Goal: Transaction & Acquisition: Purchase product/service

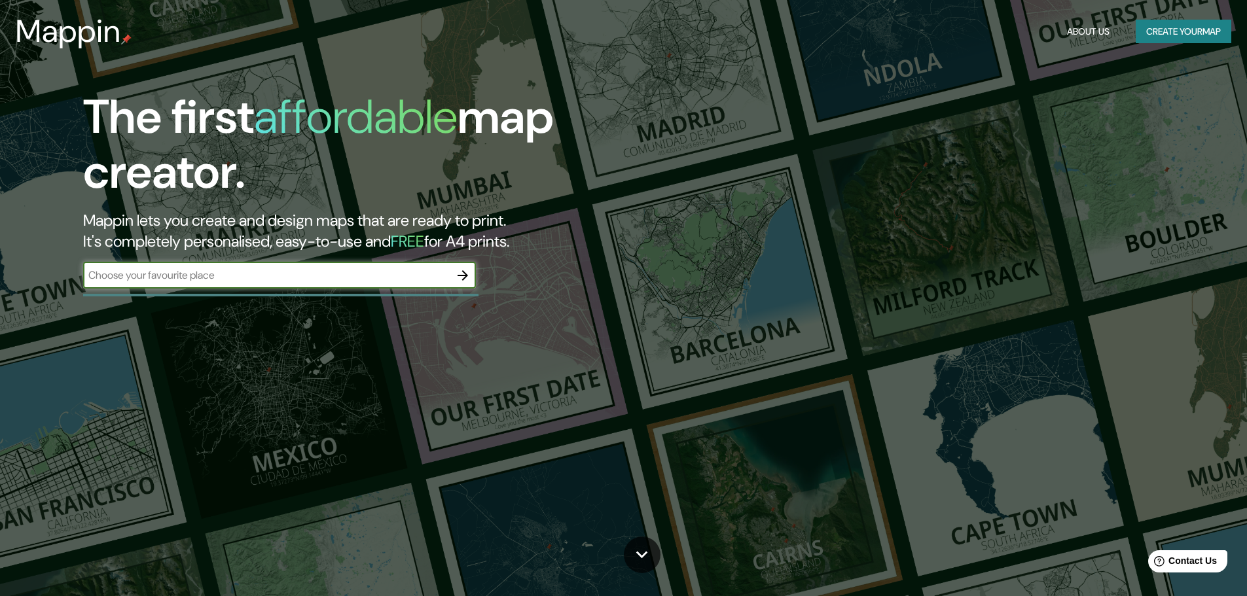
click at [414, 272] on input "text" at bounding box center [266, 275] width 367 height 15
type input "p"
type input "philadelfia"
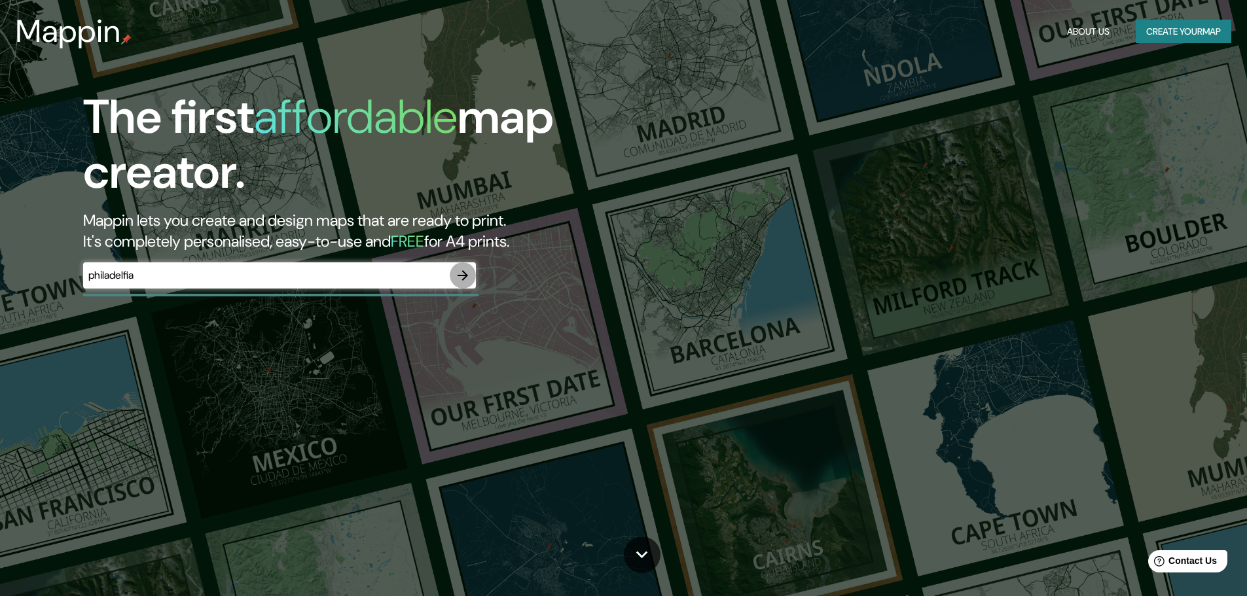
click at [463, 266] on button "button" at bounding box center [463, 276] width 26 height 26
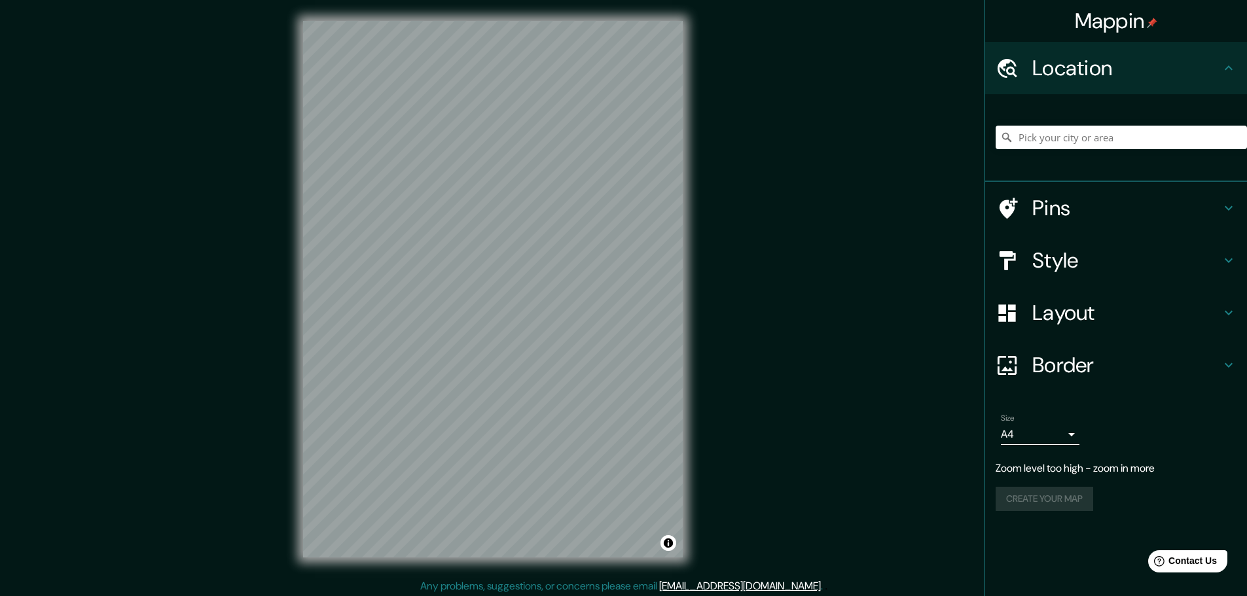
click at [731, 247] on div "Mappin Location Pins Style Layout Border Choose a border. Hint : you can make l…" at bounding box center [623, 300] width 1247 height 600
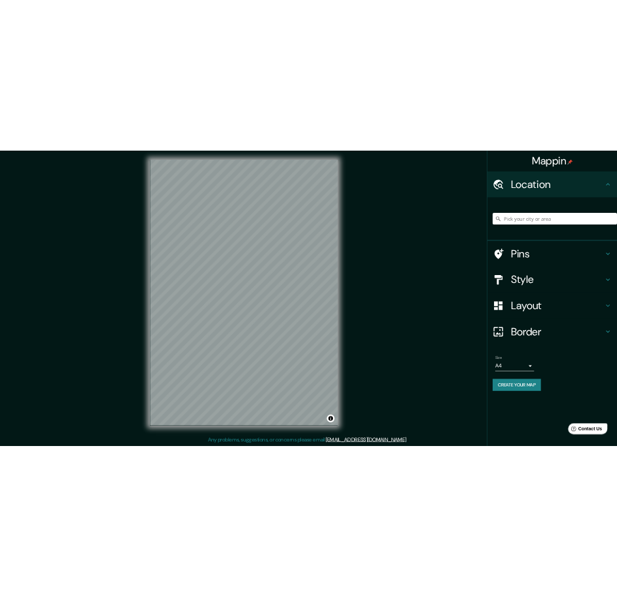
scroll to position [3, 0]
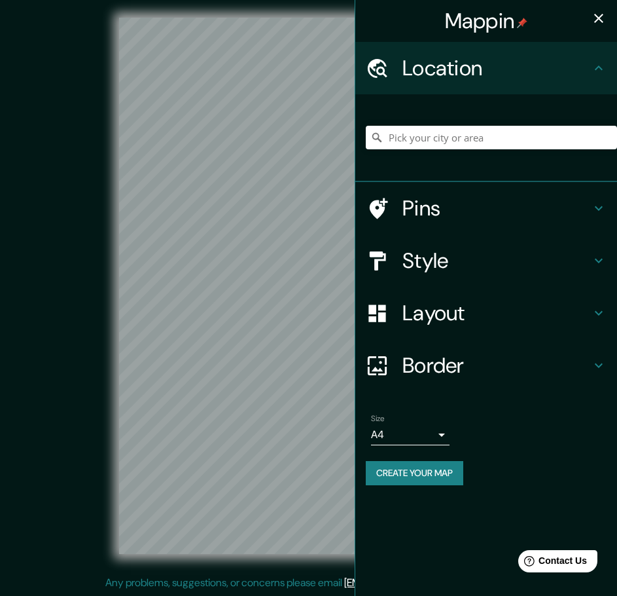
click at [492, 245] on div "Mappin Location Pins Style Layout Border Choose a border. Hint : you can make l…" at bounding box center [308, 296] width 617 height 599
click at [398, 295] on div "Mappin Location Pins Style Layout Border Choose a border. Hint : you can make l…" at bounding box center [308, 296] width 617 height 599
click at [605, 19] on icon "button" at bounding box center [599, 18] width 16 height 16
